Goal: Task Accomplishment & Management: Complete application form

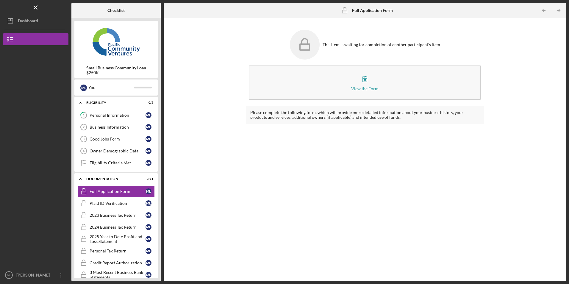
scroll to position [71, 0]
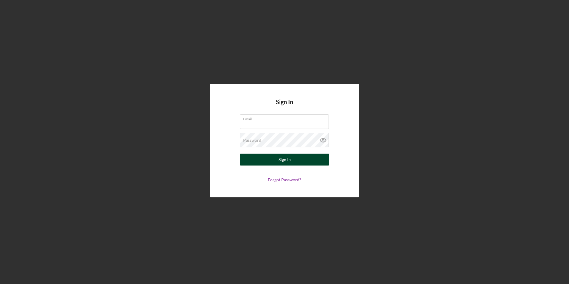
type input "[EMAIL_ADDRESS][DOMAIN_NAME]"
click at [273, 158] on button "Sign In" at bounding box center [284, 160] width 89 height 12
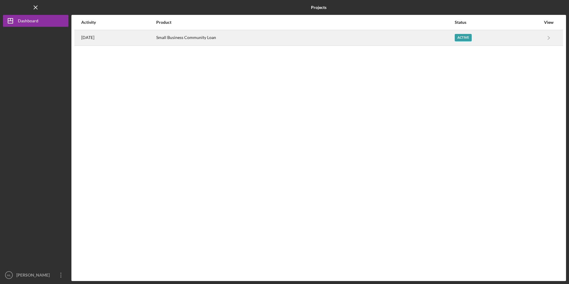
click at [196, 37] on div "Small Business Community Loan" at bounding box center [305, 37] width 298 height 15
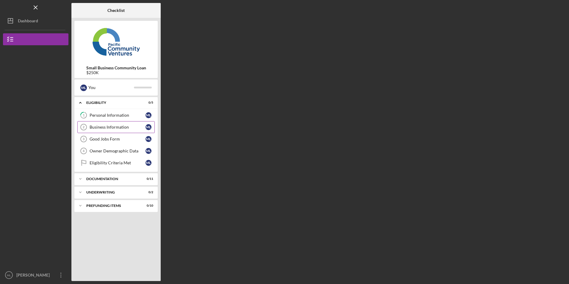
click at [99, 124] on link "Business Information 2 Business Information M L" at bounding box center [115, 127] width 77 height 12
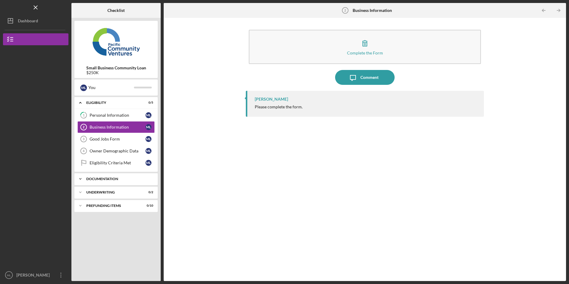
click at [111, 176] on div "Icon/Expander Documentation 0 / 11" at bounding box center [115, 179] width 83 height 12
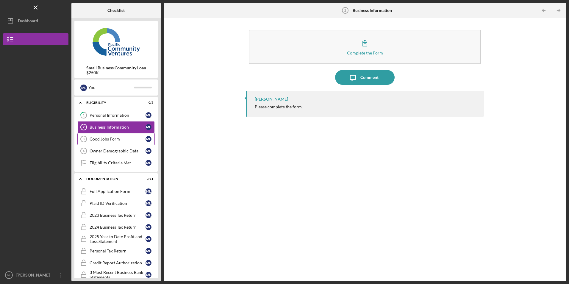
click at [104, 137] on div "Good Jobs Form" at bounding box center [118, 139] width 56 height 5
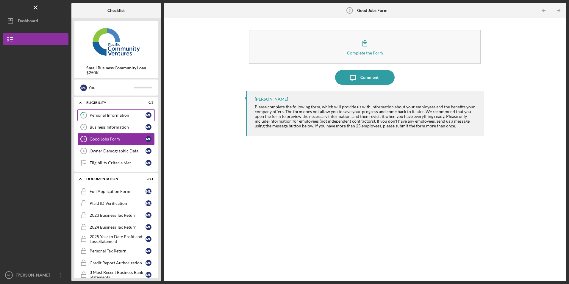
click at [104, 113] on div "Personal Information" at bounding box center [118, 115] width 56 height 5
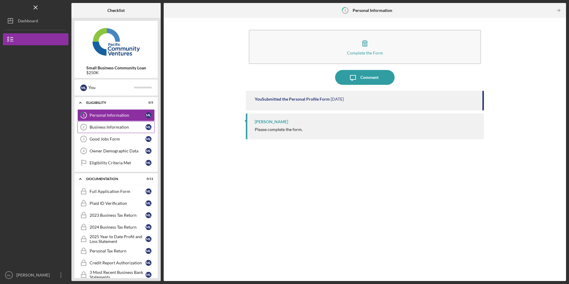
click at [101, 130] on link "Business Information 2 Business Information M L" at bounding box center [115, 127] width 77 height 12
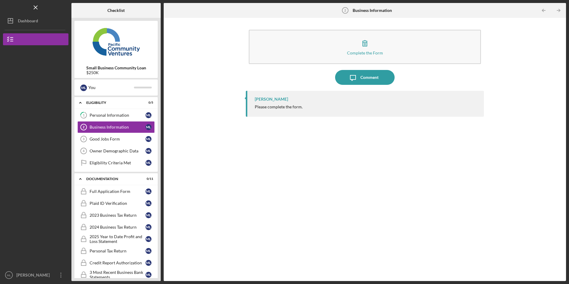
click at [77, 121] on link "Business Information 2 Business Information M L" at bounding box center [115, 127] width 77 height 12
